Goal: Book appointment/travel/reservation

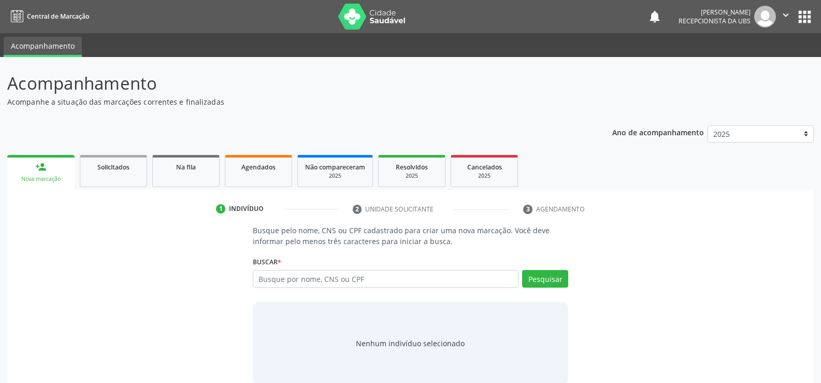
click at [306, 270] on input "text" at bounding box center [386, 279] width 266 height 18
type input "marileide de sa rocha"
click at [562, 286] on button "Pesquisar" at bounding box center [545, 279] width 46 height 18
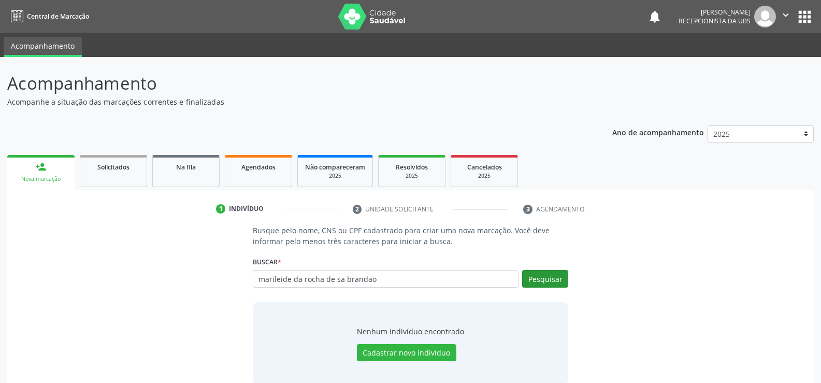
type input "marileide da rocha de sa brandao"
click at [533, 278] on button "Pesquisar" at bounding box center [545, 279] width 46 height 18
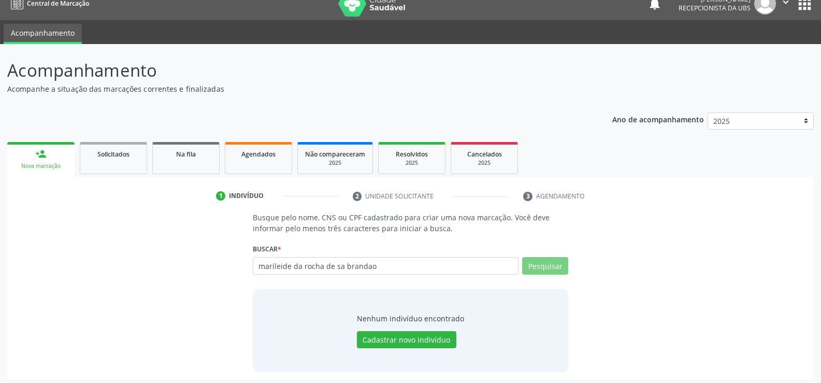
scroll to position [17, 0]
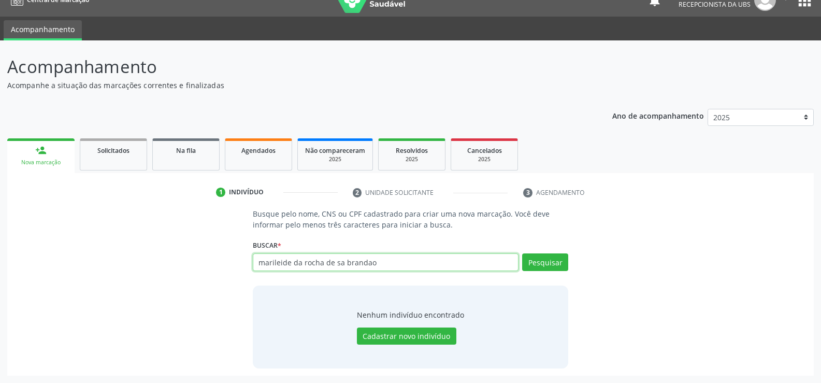
click at [373, 259] on input "marileide da rocha de sa brandao" at bounding box center [386, 262] width 266 height 18
type input "m"
paste input ": 709206291786938"
type input ": 709206291786938"
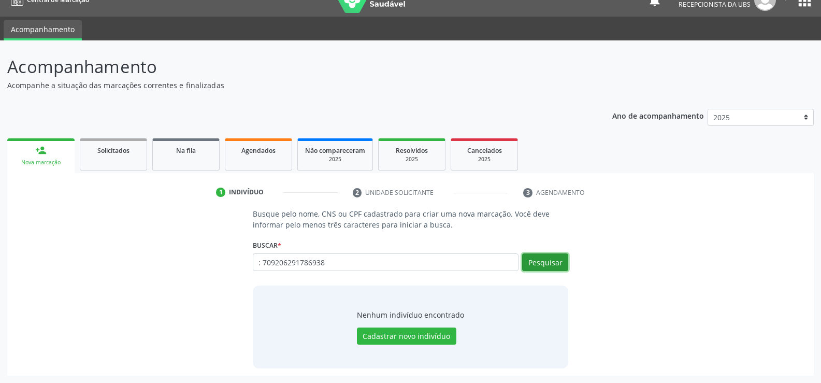
click at [561, 259] on button "Pesquisar" at bounding box center [545, 262] width 46 height 18
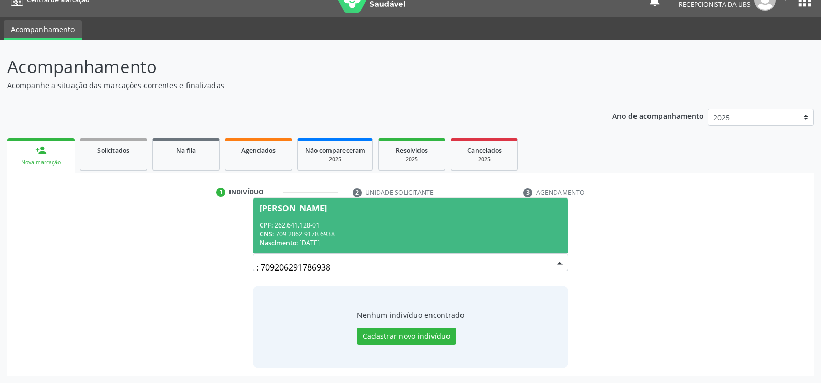
click at [279, 233] on div "CNS: 709 2062 9178 6938" at bounding box center [410, 233] width 302 height 9
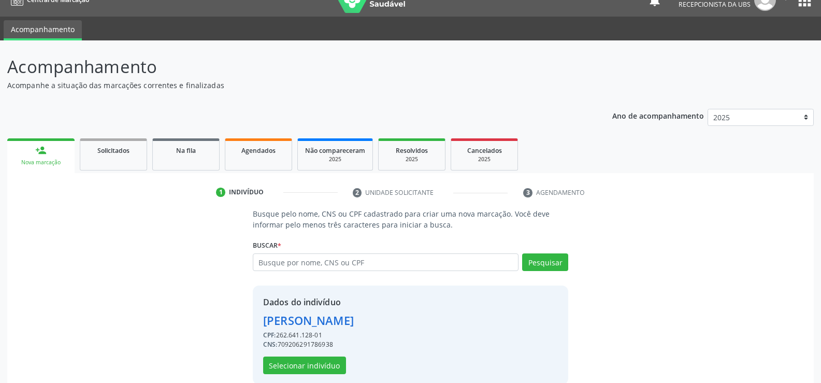
scroll to position [33, 0]
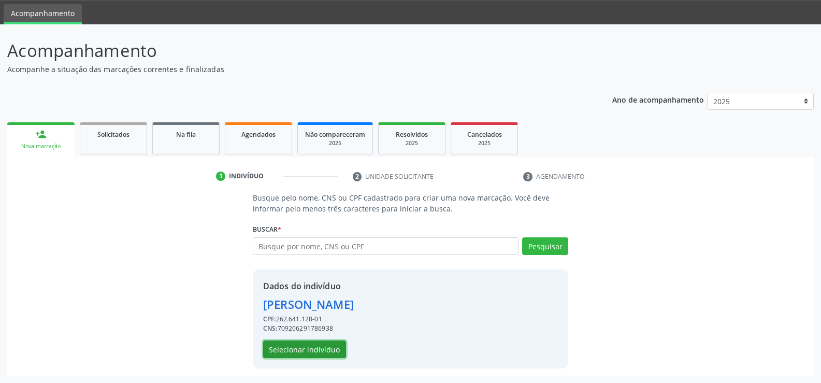
click at [291, 343] on button "Selecionar indivíduo" at bounding box center [304, 349] width 83 height 18
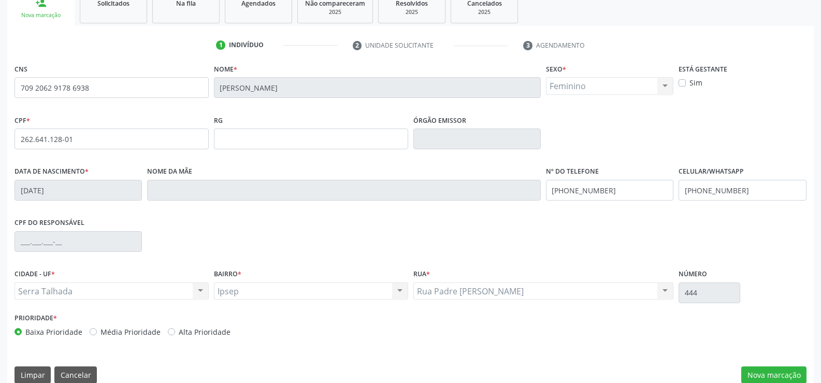
scroll to position [179, 0]
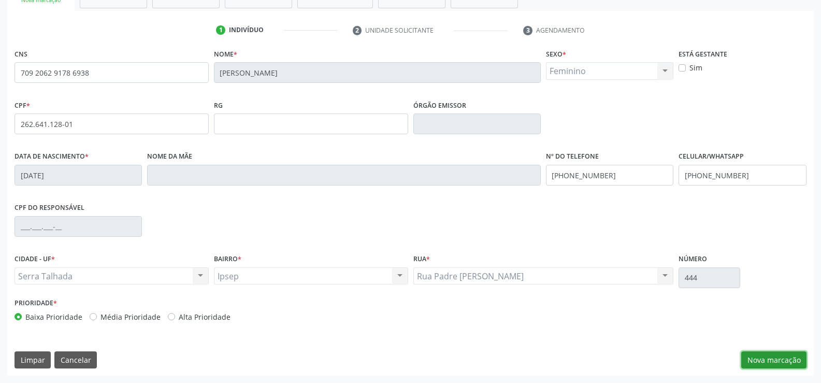
click at [777, 358] on button "Nova marcação" at bounding box center [773, 360] width 65 height 18
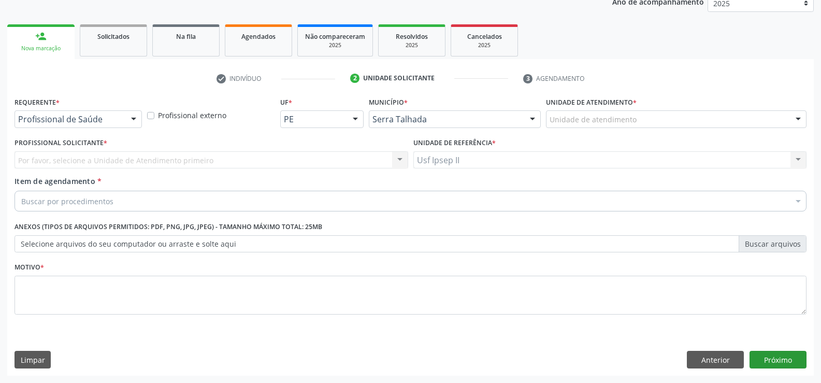
scroll to position [131, 0]
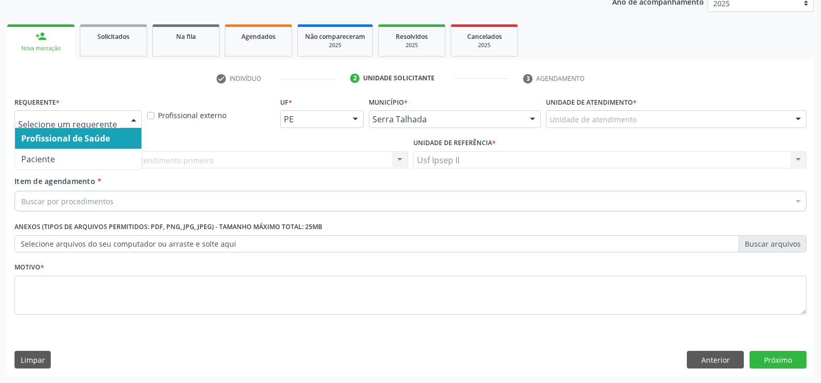
click at [128, 119] on div at bounding box center [134, 120] width 16 height 18
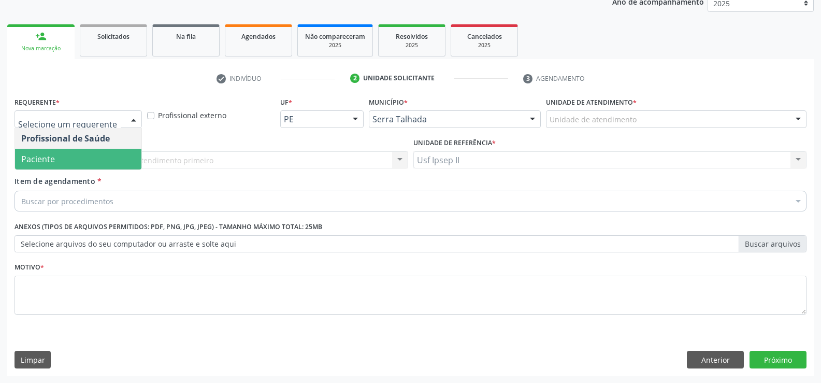
click at [46, 158] on span "Paciente" at bounding box center [38, 158] width 34 height 11
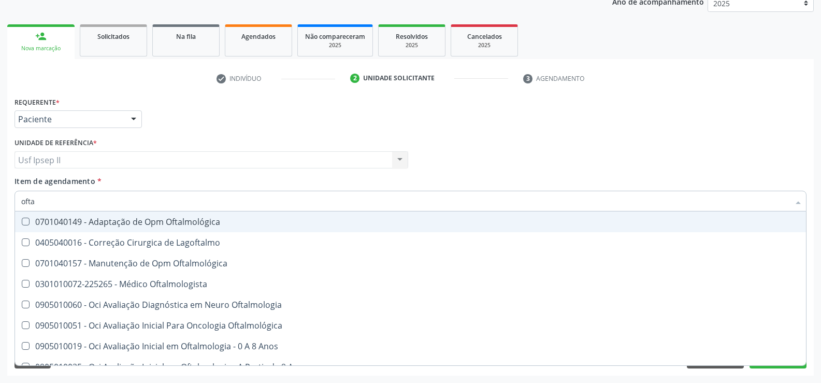
type input "oftal"
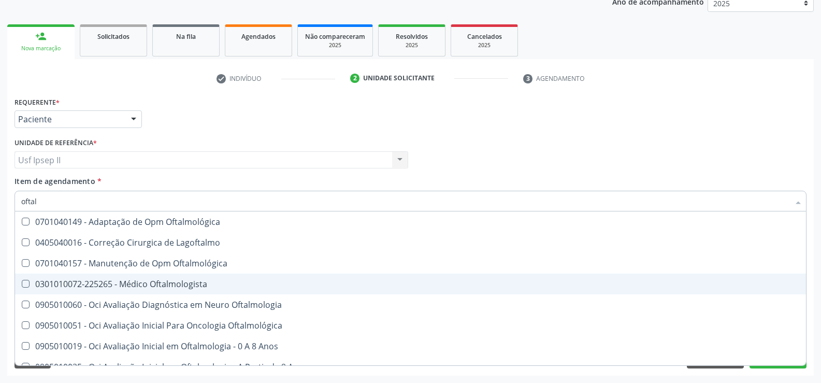
click at [150, 278] on span "0301010072-225265 - Médico Oftalmologista" at bounding box center [410, 283] width 791 height 21
checkbox Oftalmologista "true"
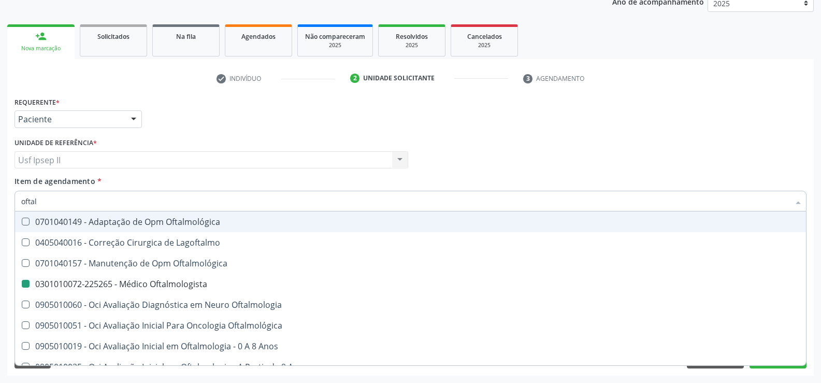
click at [288, 131] on div "Requerente * Paciente Profissional de Saúde Paciente Nenhum resultado encontrad…" at bounding box center [410, 114] width 797 height 40
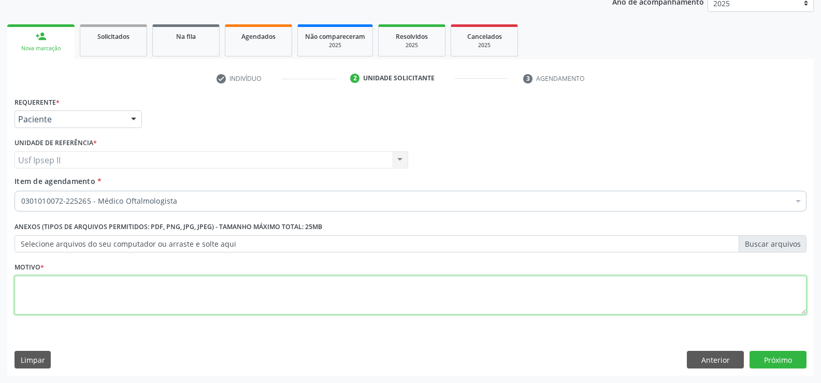
click at [94, 295] on textarea at bounding box center [411, 295] width 792 height 39
type textarea "."
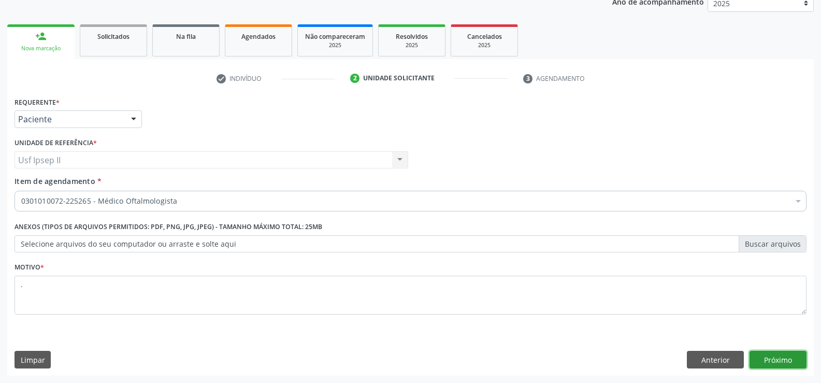
click at [767, 354] on button "Próximo" at bounding box center [777, 360] width 57 height 18
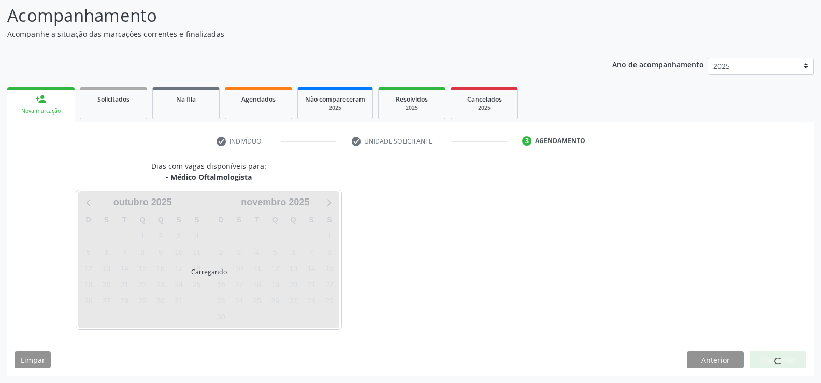
scroll to position [68, 0]
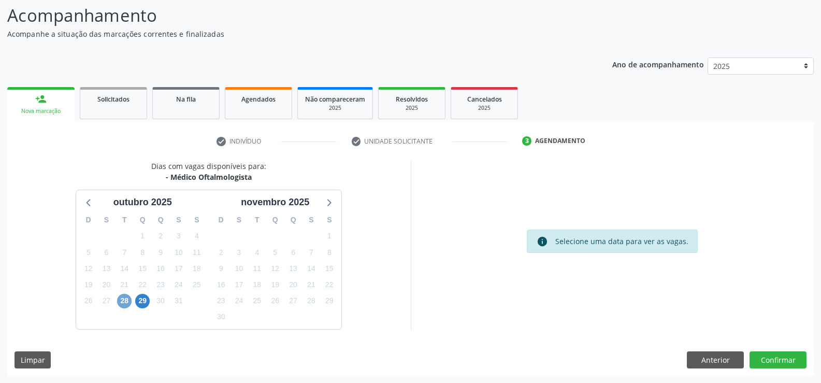
click at [121, 296] on span "28" at bounding box center [124, 301] width 15 height 15
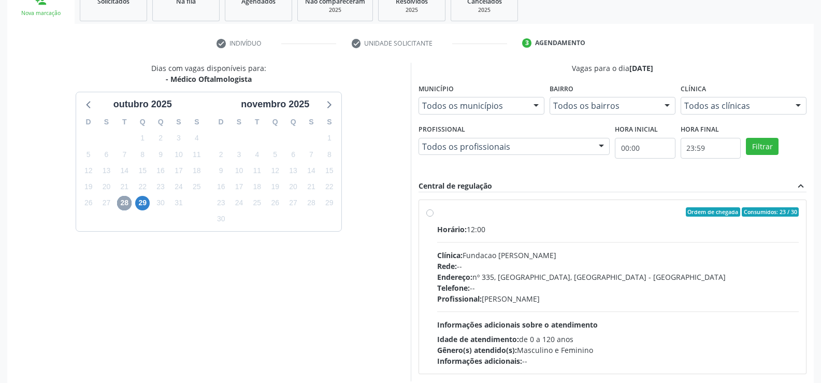
scroll to position [171, 0]
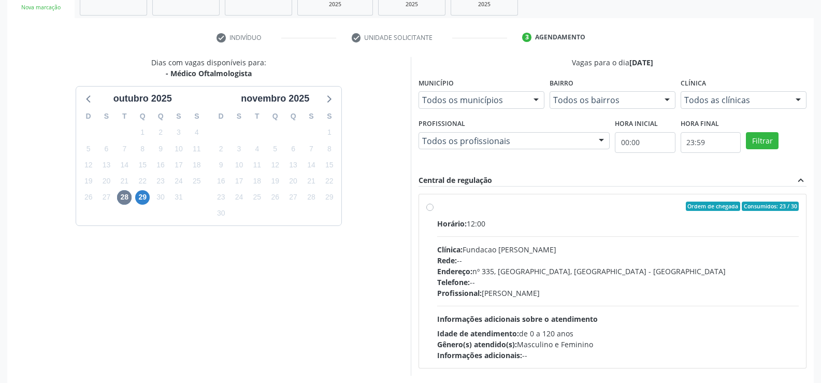
click at [437, 210] on label "Ordem de chegada Consumidos: 23 / 30 Horário: 12:00 Clínica: Fundacao [PERSON_N…" at bounding box center [618, 280] width 362 height 159
click at [433, 210] on input "Ordem de chegada Consumidos: 23 / 30 Horário: 12:00 Clínica: Fundacao [PERSON_N…" at bounding box center [429, 205] width 7 height 9
radio input "true"
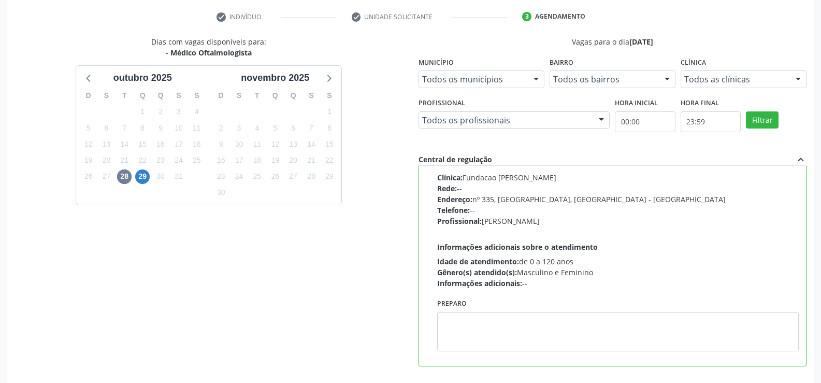
scroll to position [236, 0]
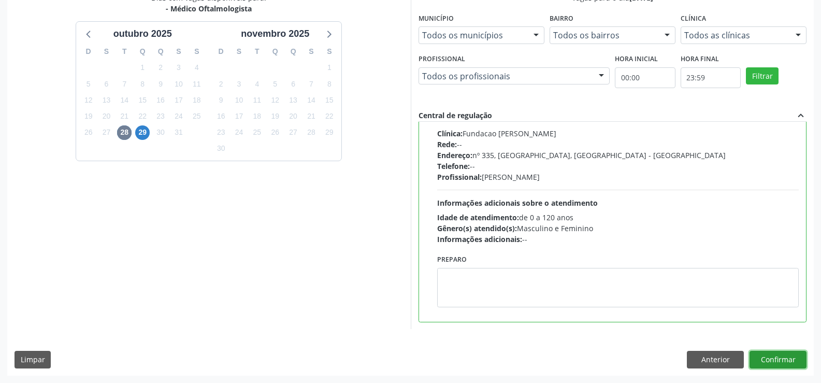
click at [785, 363] on button "Confirmar" at bounding box center [777, 360] width 57 height 18
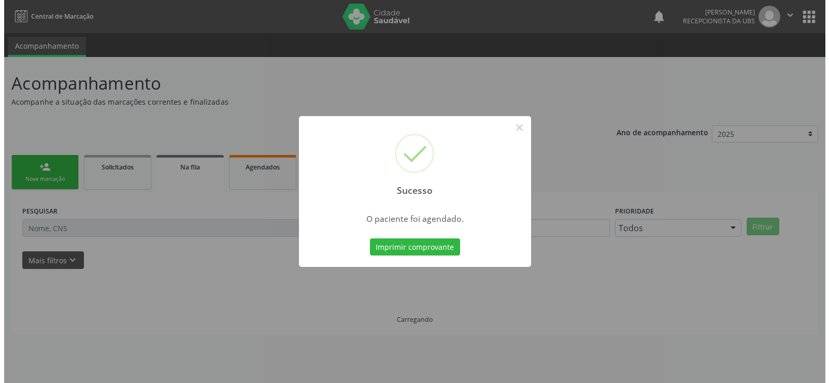
scroll to position [0, 0]
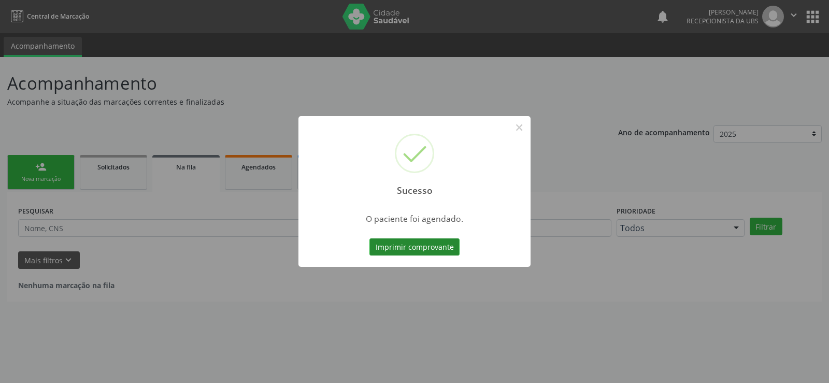
click at [430, 251] on button "Imprimir comprovante" at bounding box center [414, 247] width 90 height 18
